Goal: Communication & Community: Answer question/provide support

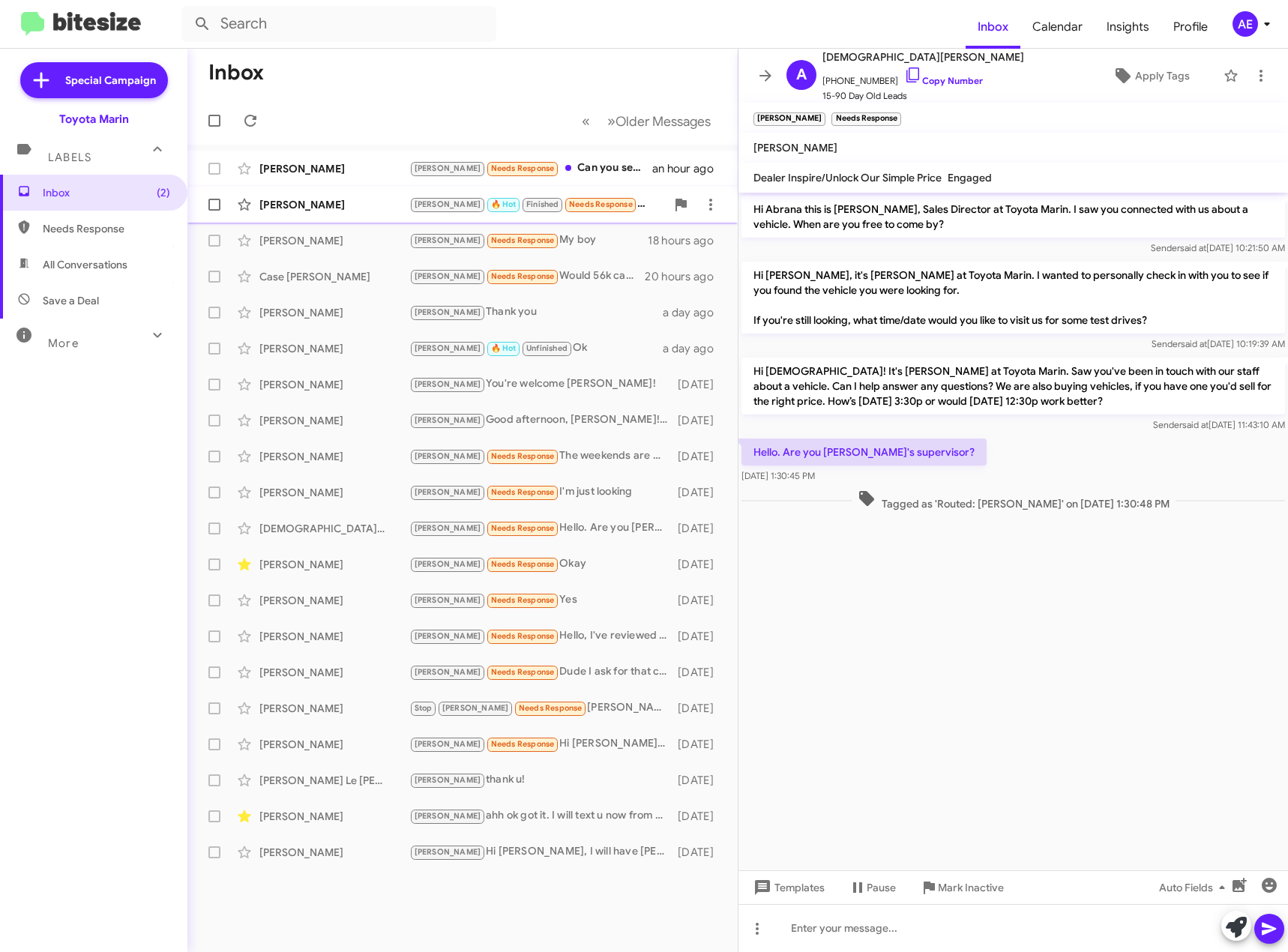
click at [630, 197] on div "[PERSON_NAME] 🔥 Hot Finished Needs Response Hi I have Covid :( will have to pos…" at bounding box center [538, 204] width 257 height 17
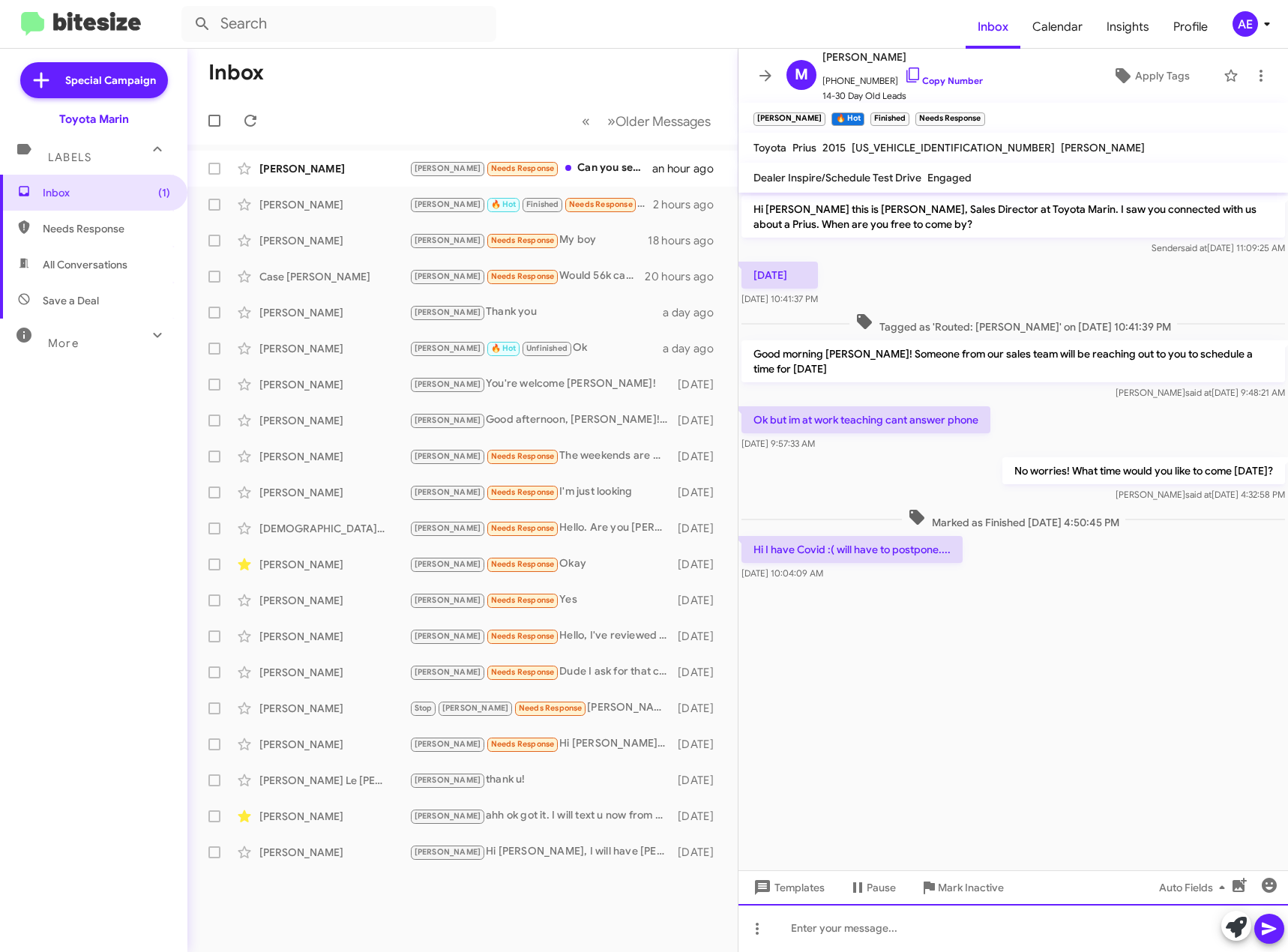
click at [869, 935] on div at bounding box center [1013, 927] width 549 height 48
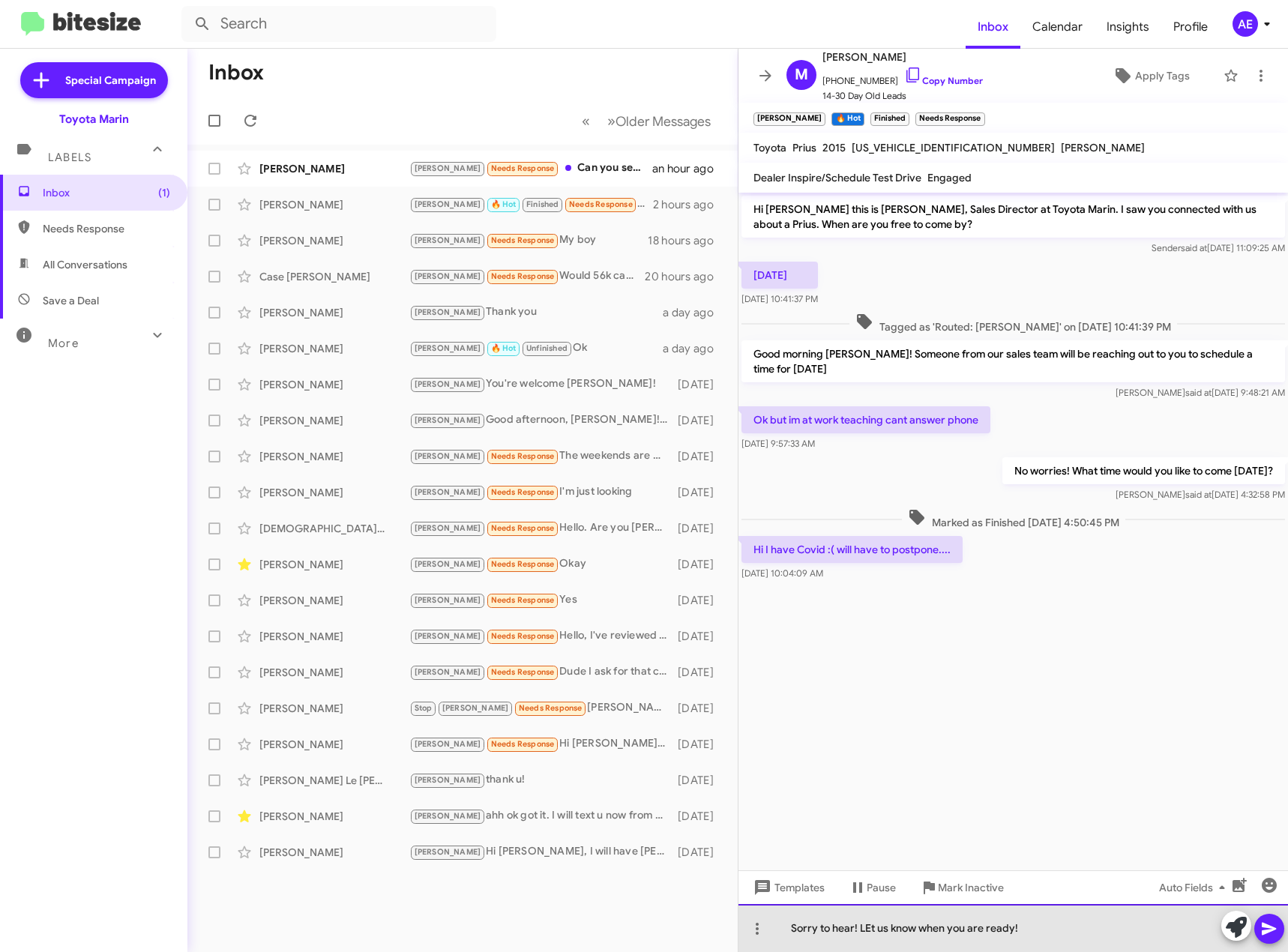
click at [872, 931] on div "Sorry to hear! LEt us know when you are ready!" at bounding box center [1013, 927] width 549 height 48
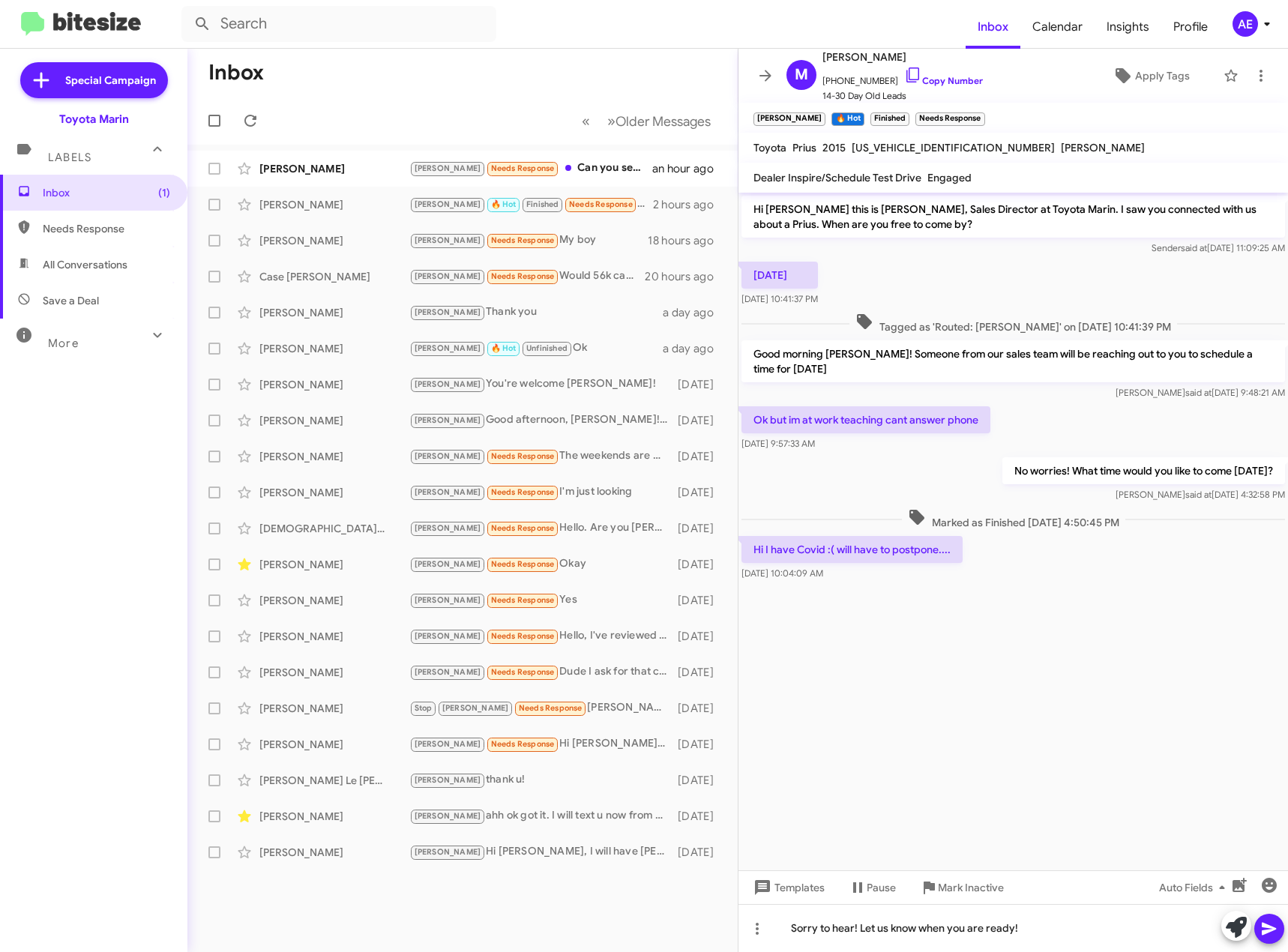
click at [1270, 927] on icon at bounding box center [1268, 928] width 14 height 12
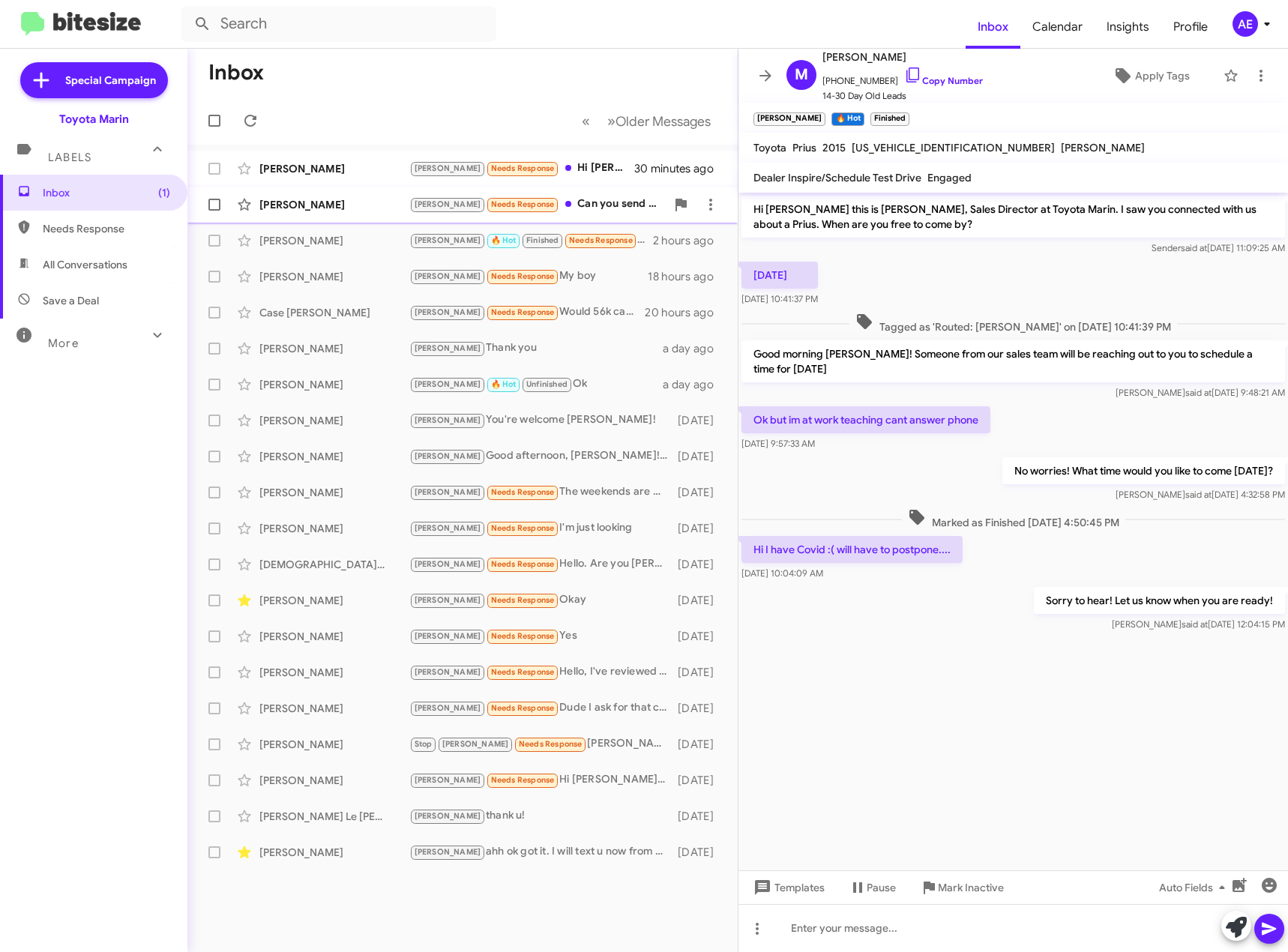
click at [591, 204] on div "[PERSON_NAME] Needs Response Can you send me the link to this vehicle so I can …" at bounding box center [538, 204] width 257 height 17
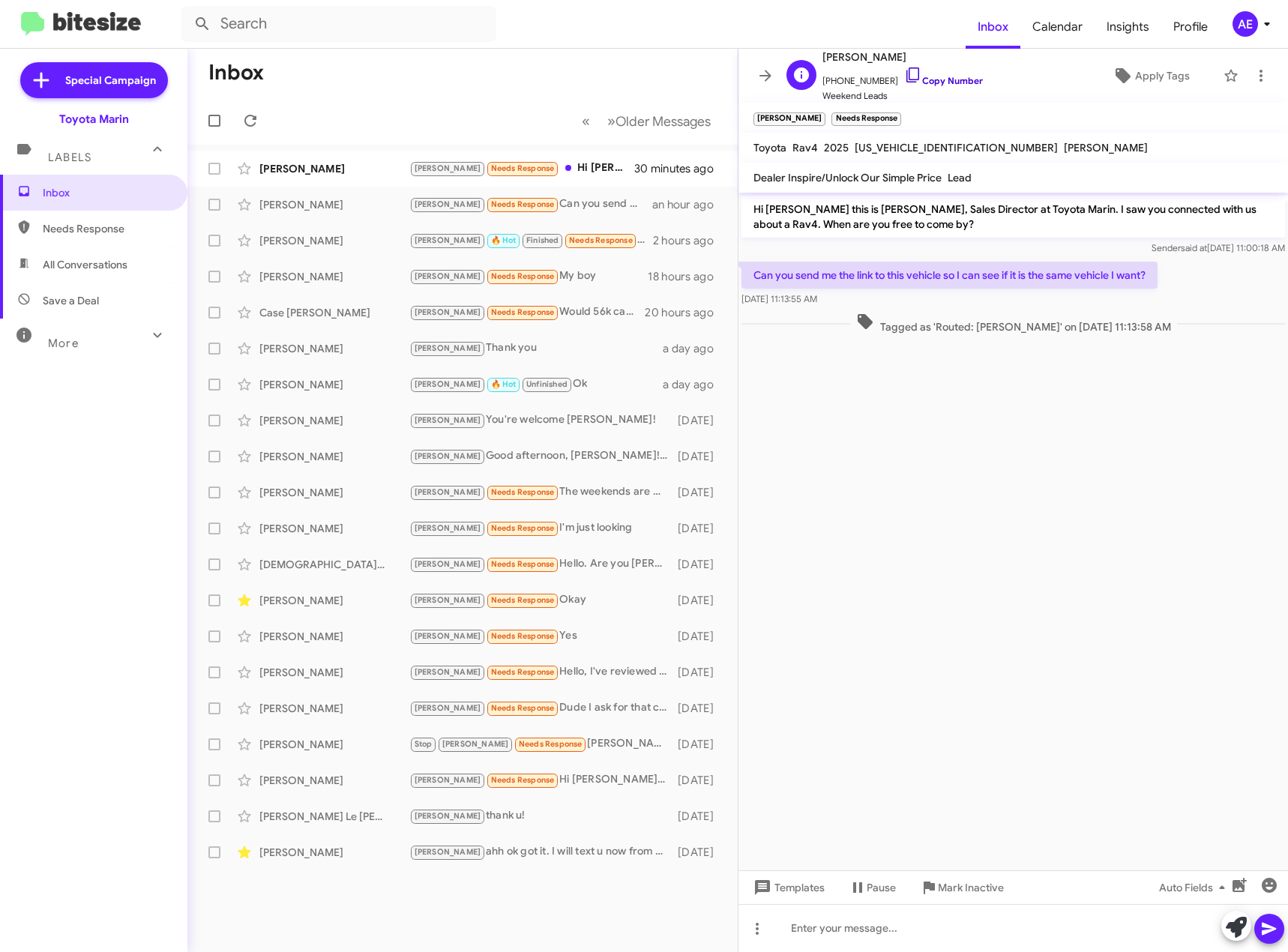
click at [905, 72] on icon at bounding box center [913, 74] width 18 height 18
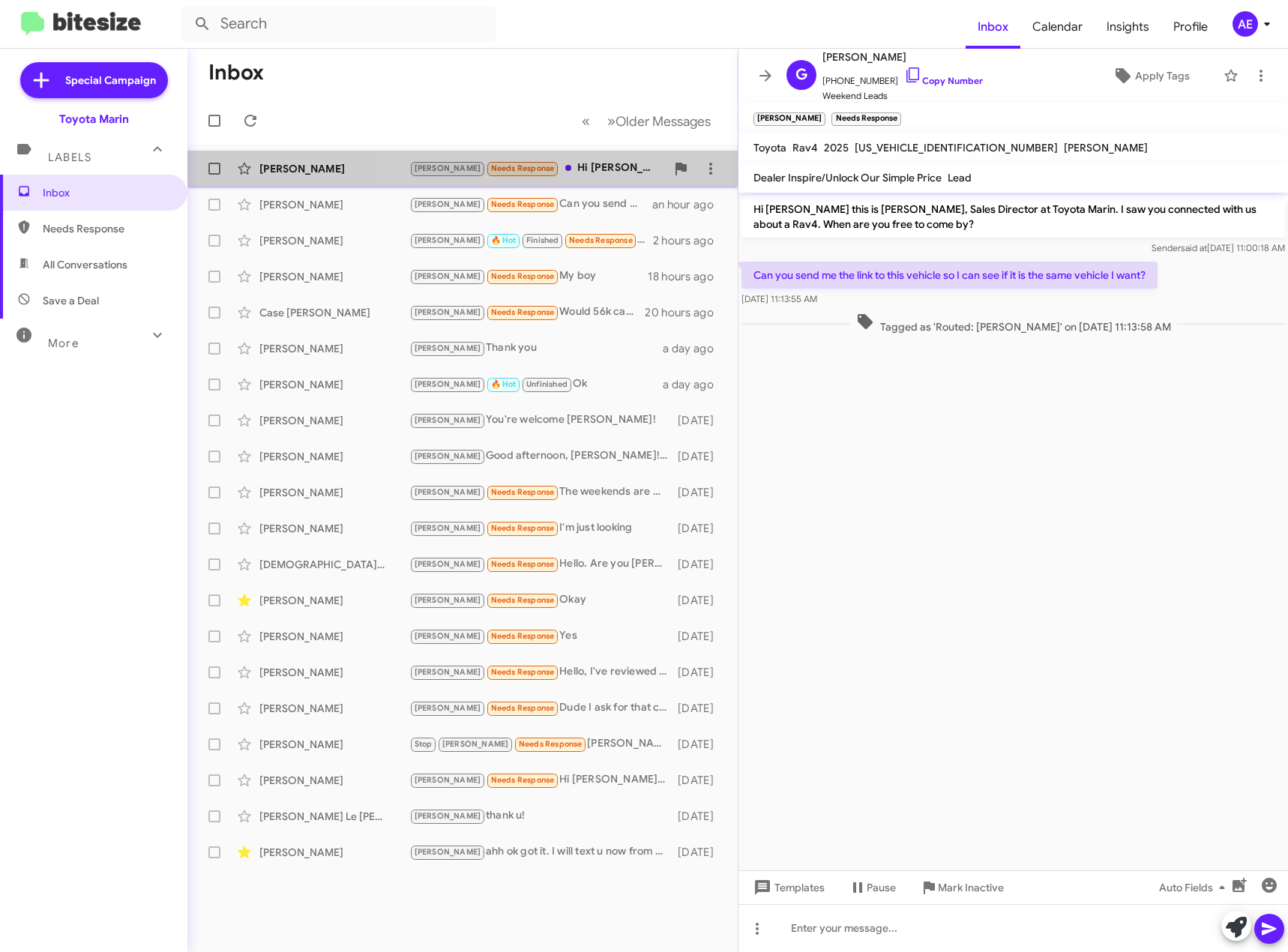
click at [609, 170] on div "[PERSON_NAME] Needs Response Hi [PERSON_NAME]. I did speak to someone. I saw an…" at bounding box center [538, 168] width 257 height 17
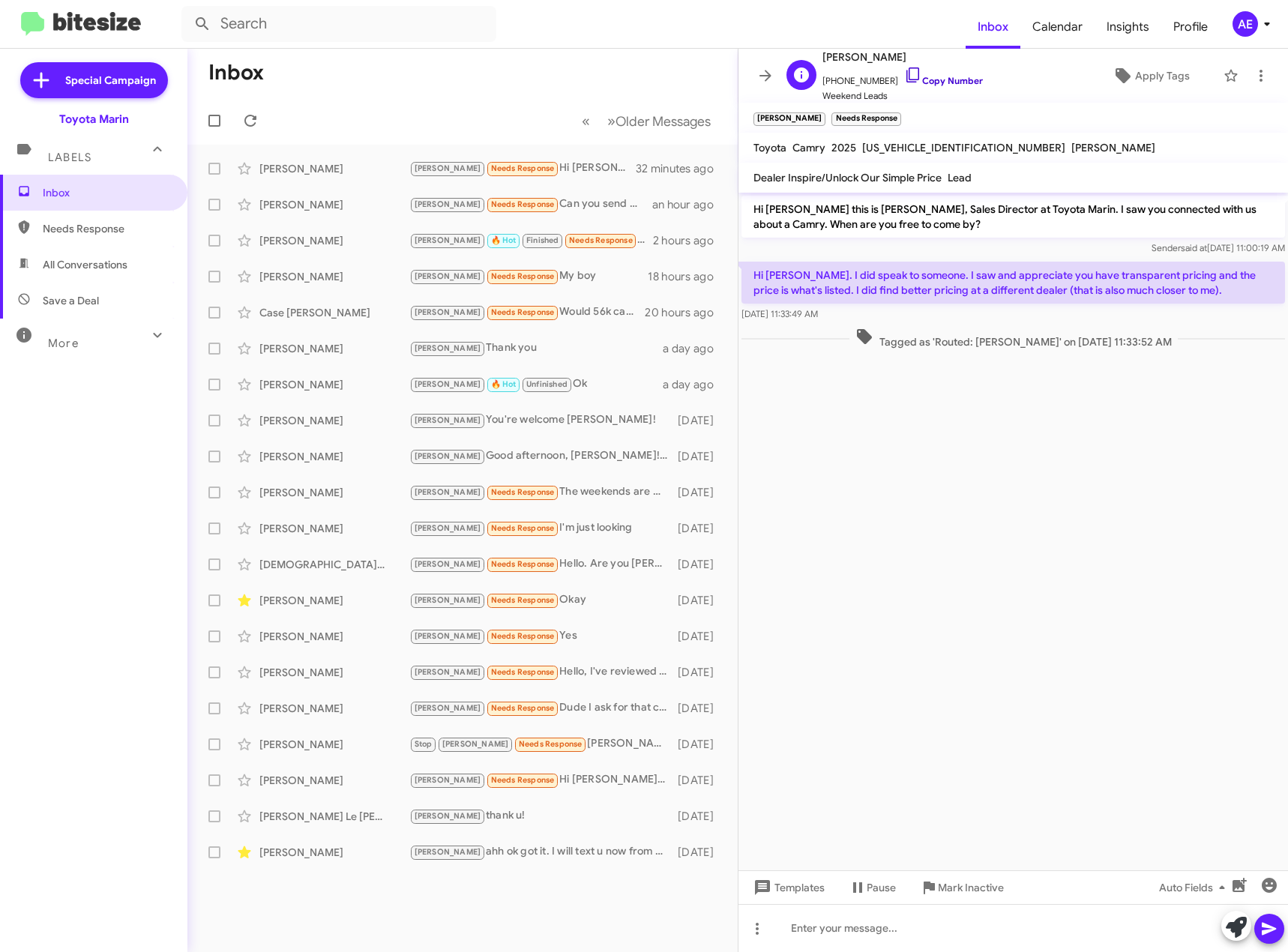
click at [904, 73] on icon at bounding box center [913, 74] width 18 height 18
click at [1003, 447] on cdk-virtual-scroll-viewport "Hi [PERSON_NAME] this is [PERSON_NAME], Sales Director at Toyota Marin. I saw y…" at bounding box center [1013, 531] width 549 height 677
click at [998, 516] on cdk-virtual-scroll-viewport "Hi [PERSON_NAME] this is [PERSON_NAME], Sales Director at Toyota Marin. I saw y…" at bounding box center [1013, 531] width 549 height 677
click at [880, 928] on div at bounding box center [1013, 927] width 549 height 48
click at [1265, 934] on icon at bounding box center [1269, 928] width 18 height 18
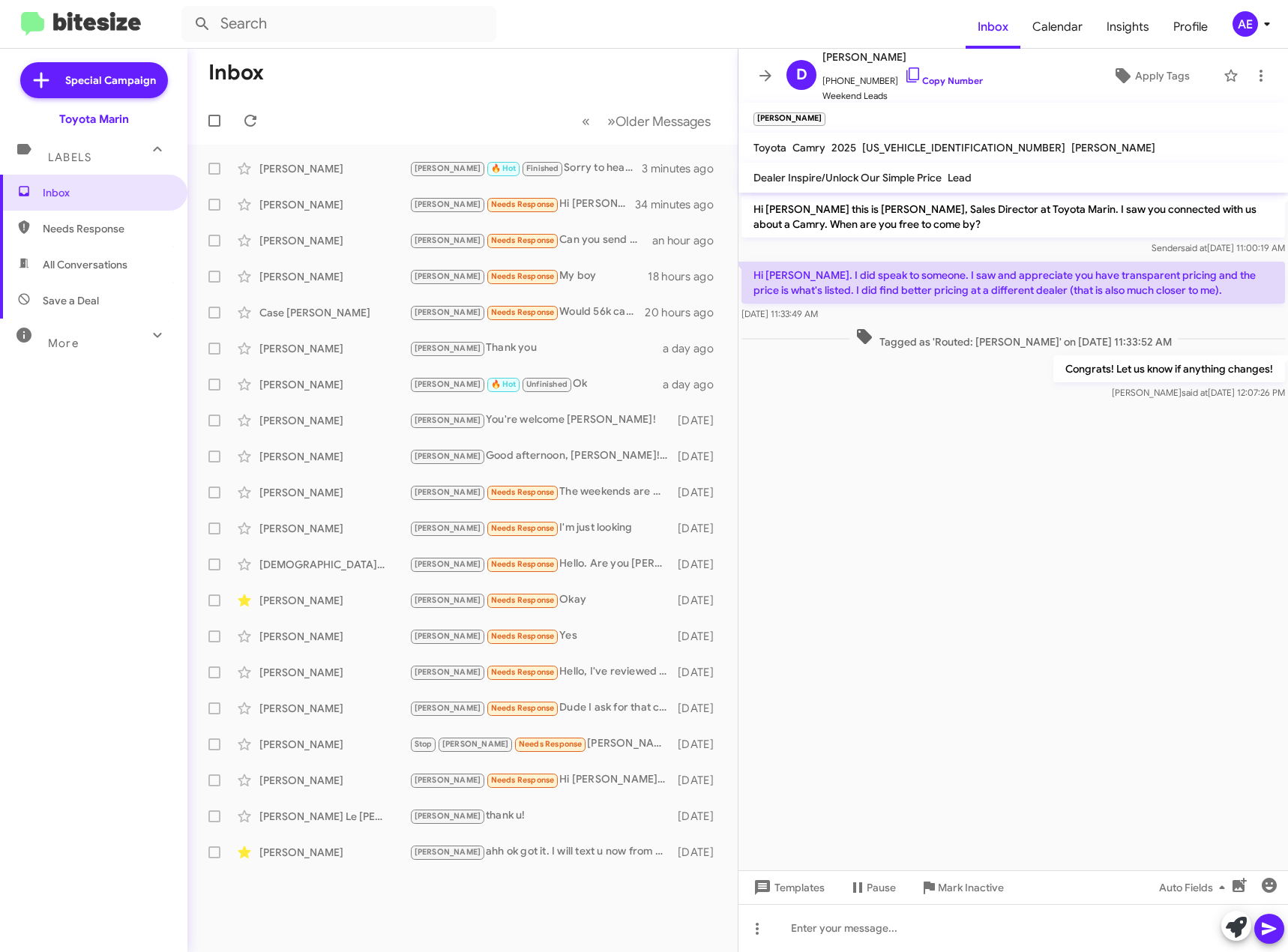
click at [1010, 456] on cdk-virtual-scroll-viewport "Hi [PERSON_NAME] this is [PERSON_NAME], Sales Director at Toyota Marin. I saw y…" at bounding box center [1013, 531] width 549 height 677
click at [516, 47] on mat-toolbar "Inbox Calendar Insights Profile AE" at bounding box center [644, 24] width 1288 height 48
